Goal: Task Accomplishment & Management: Manage account settings

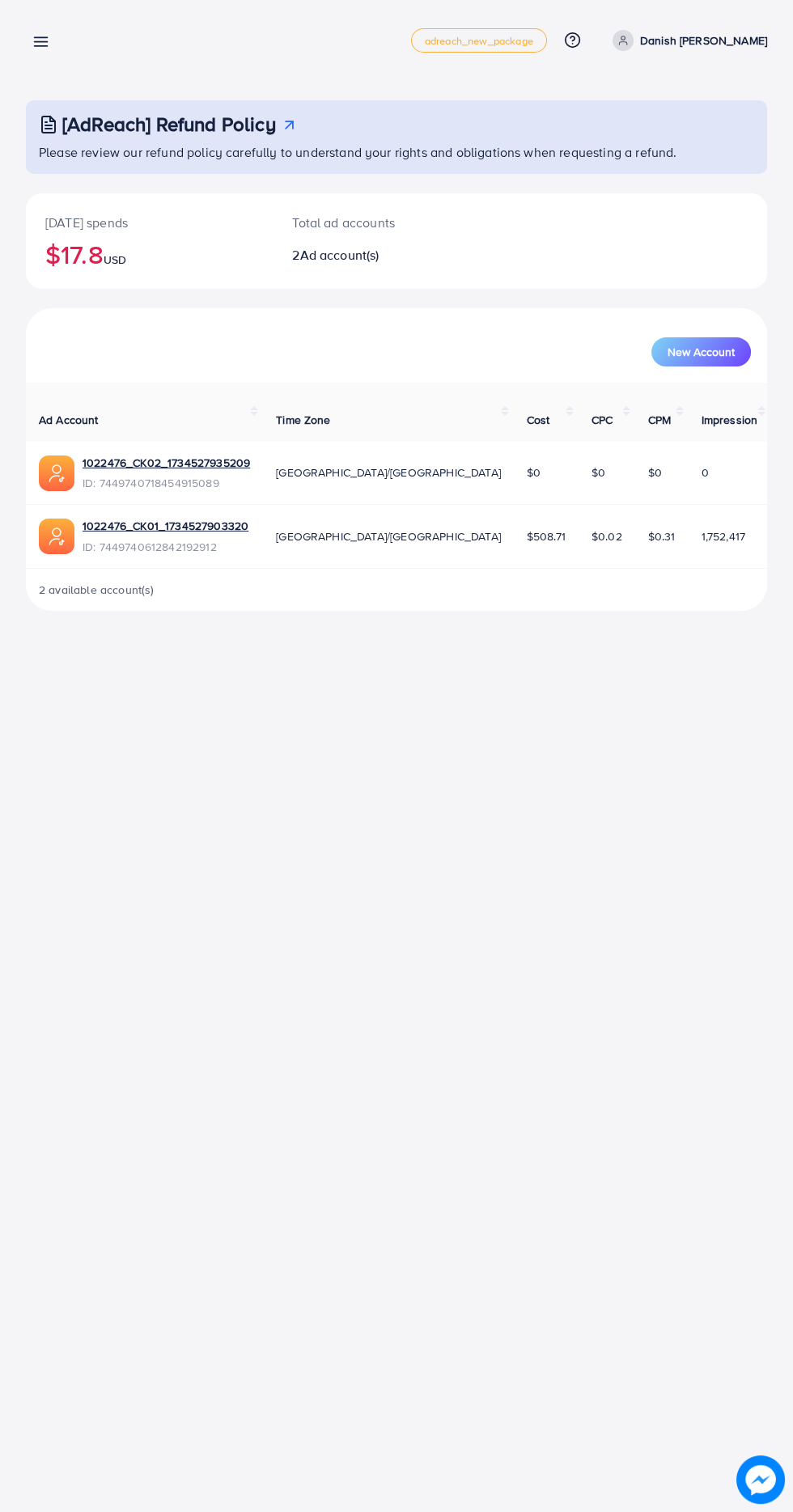
click at [44, 42] on line at bounding box center [42, 42] width 13 height 0
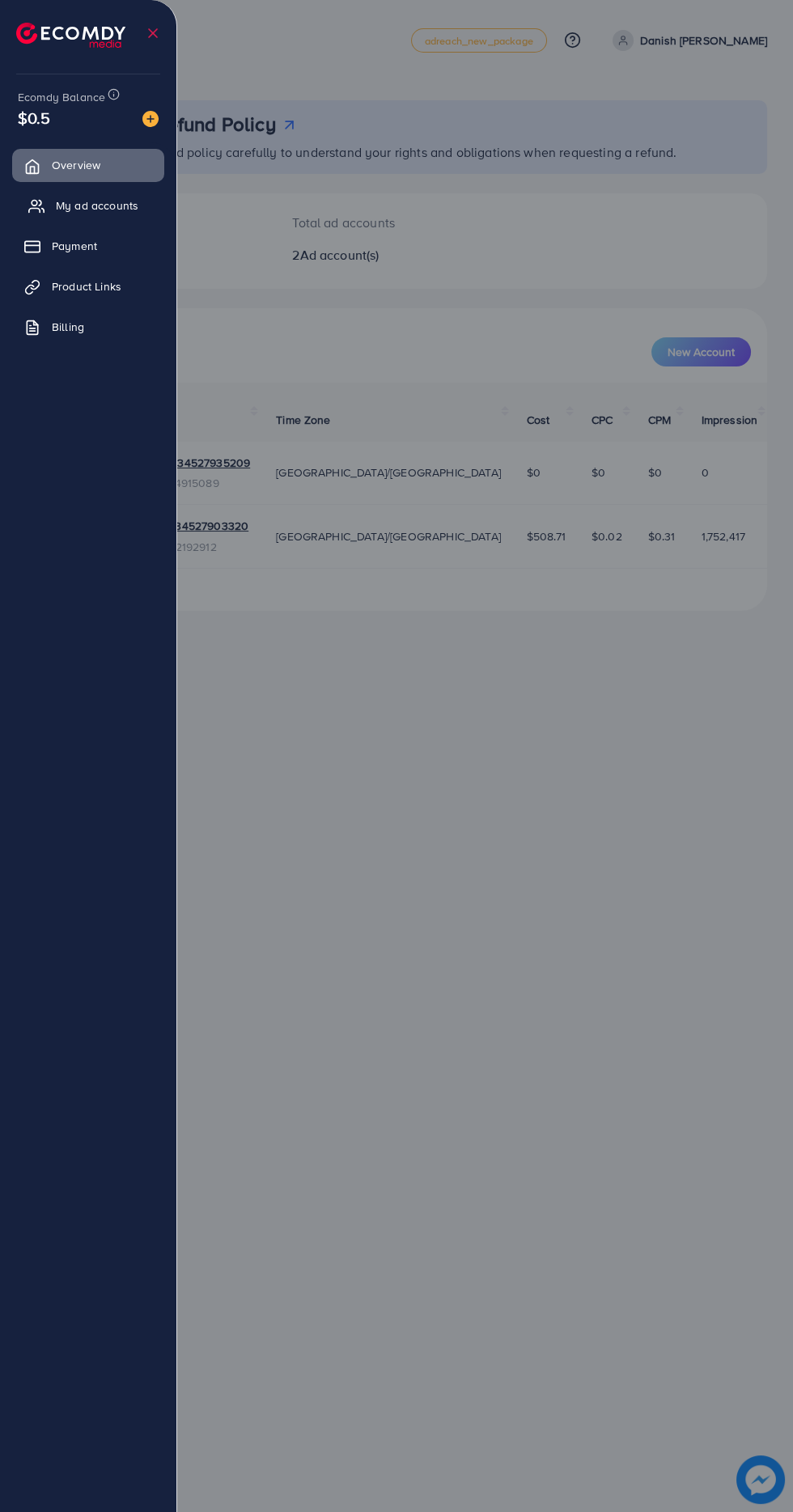
click at [136, 212] on span "My ad accounts" at bounding box center [96, 206] width 82 height 16
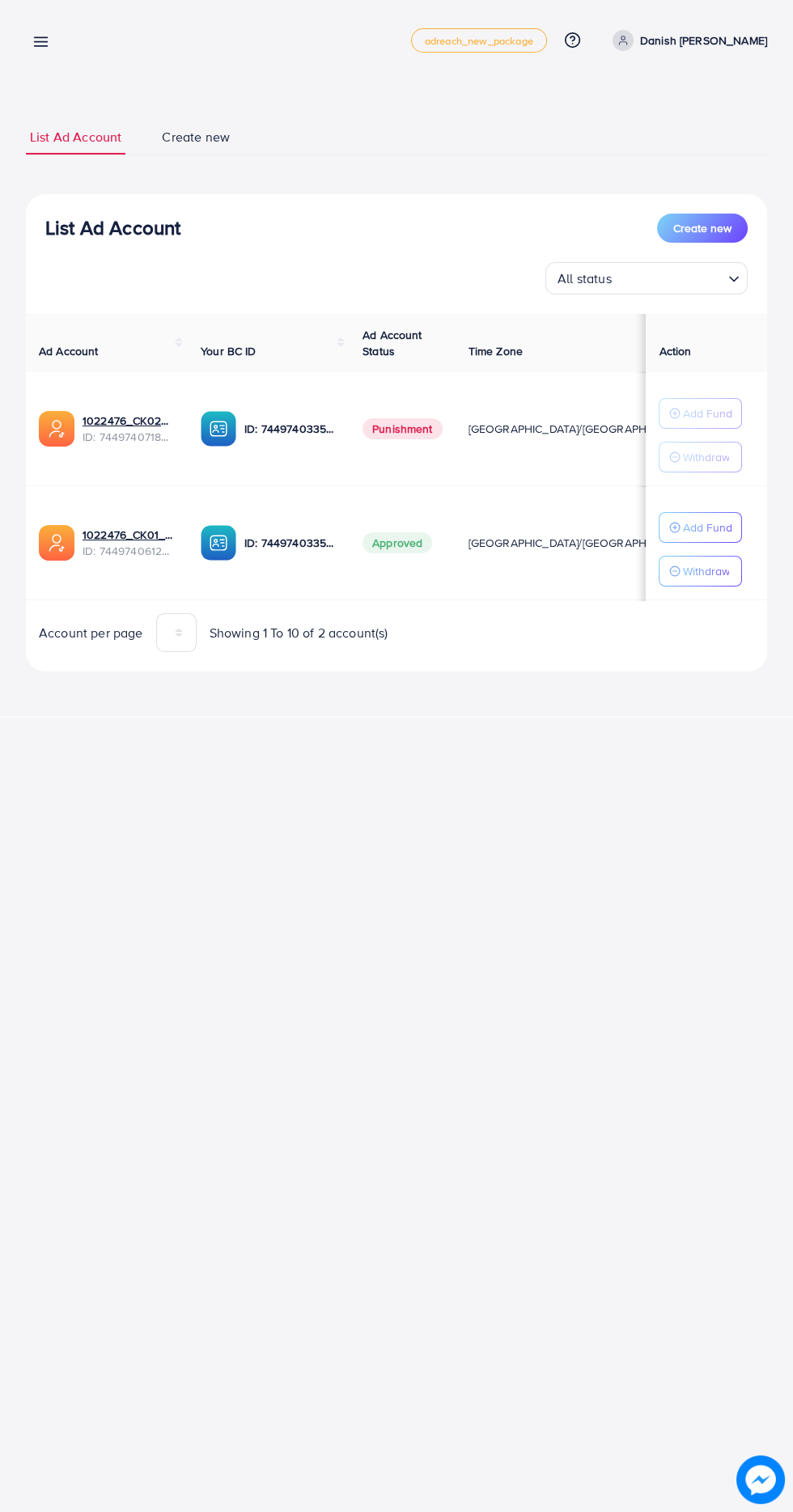
scroll to position [0, 36]
